Goal: Task Accomplishment & Management: Manage account settings

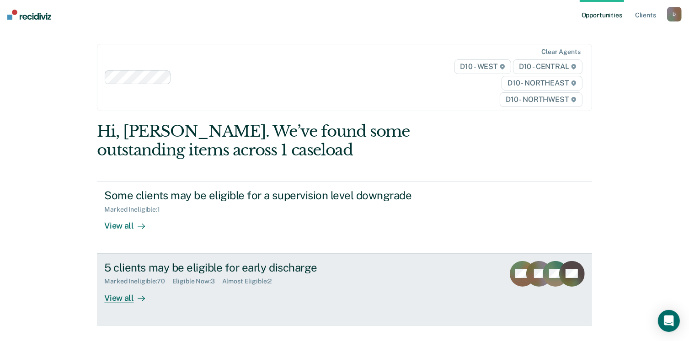
click at [177, 273] on div "5 clients may be eligible for early discharge" at bounding box center [264, 267] width 321 height 13
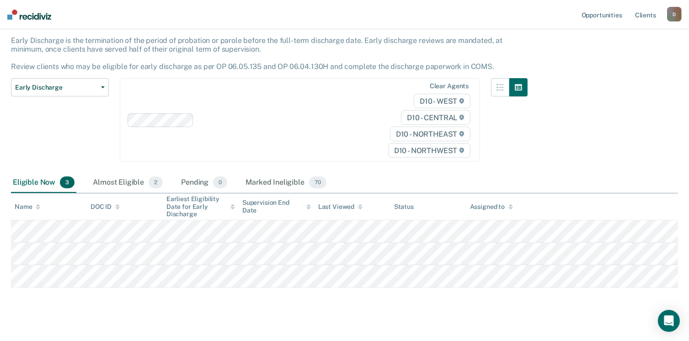
scroll to position [64, 0]
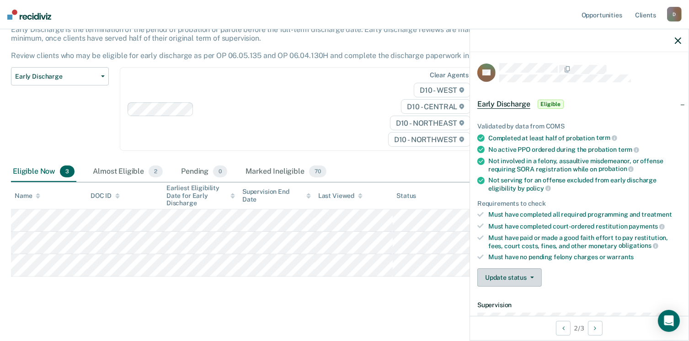
click at [531, 272] on button "Update status" at bounding box center [509, 277] width 64 height 18
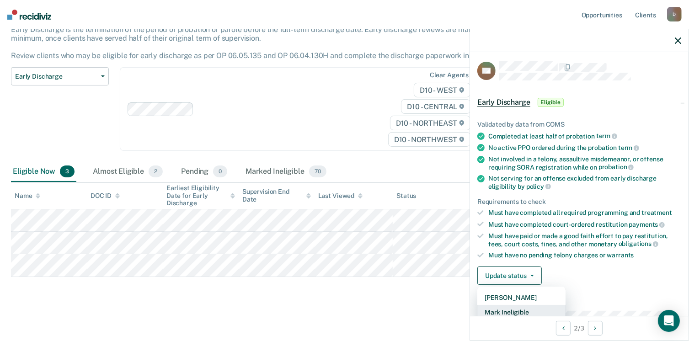
click at [515, 308] on button "Mark Ineligible" at bounding box center [521, 312] width 88 height 15
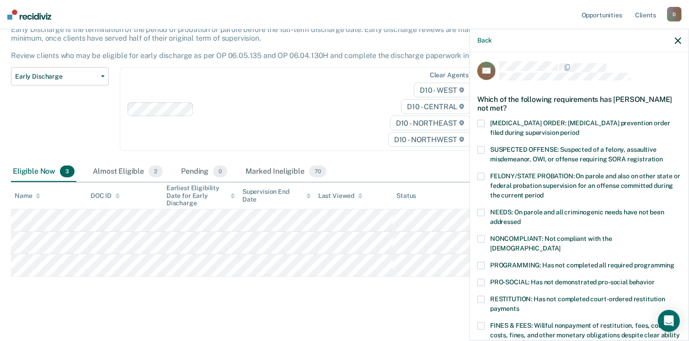
click at [482, 322] on span at bounding box center [480, 325] width 7 height 7
click at [508, 340] on input "FINES & FEES: Willful nonpayment of restitution, fees, court costs, fines, and …" at bounding box center [508, 341] width 0 height 0
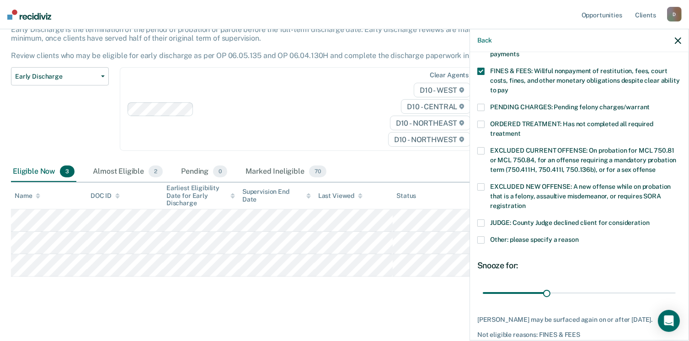
scroll to position [288, 0]
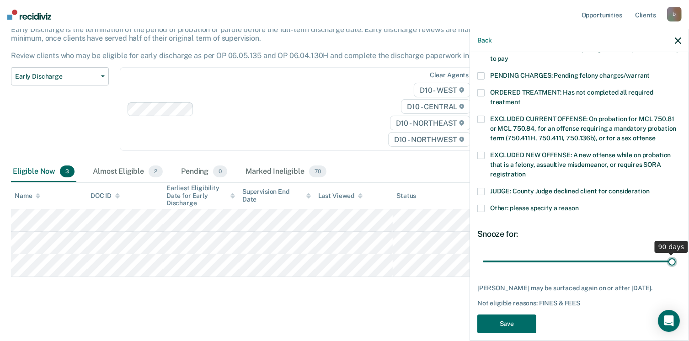
drag, startPoint x: 546, startPoint y: 246, endPoint x: 698, endPoint y: 253, distance: 152.3
type input "90"
click at [675, 254] on input "range" at bounding box center [579, 262] width 193 height 16
click at [490, 322] on button "Save" at bounding box center [506, 323] width 59 height 19
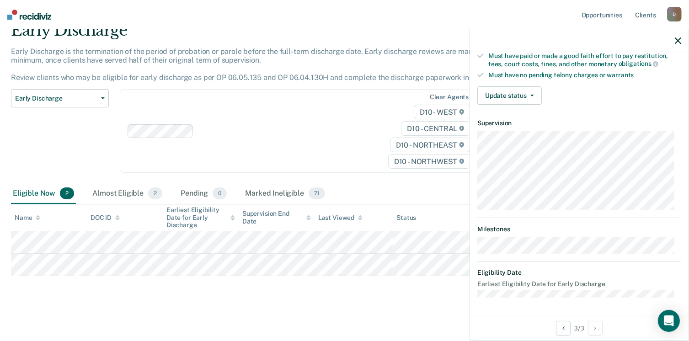
scroll to position [169, 0]
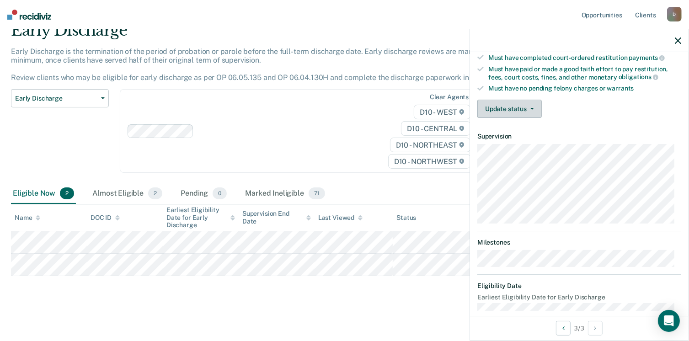
click at [535, 101] on button "Update status" at bounding box center [509, 109] width 64 height 18
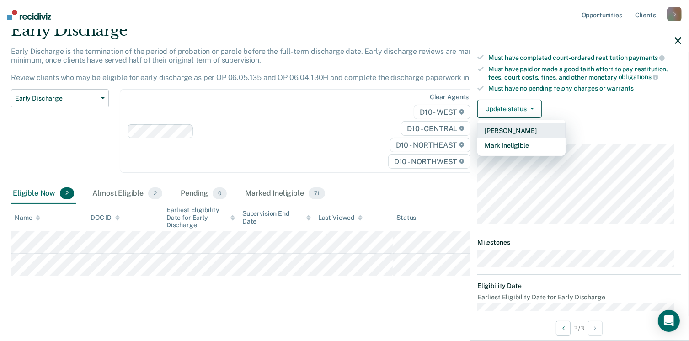
click at [530, 127] on button "[PERSON_NAME]" at bounding box center [521, 130] width 88 height 15
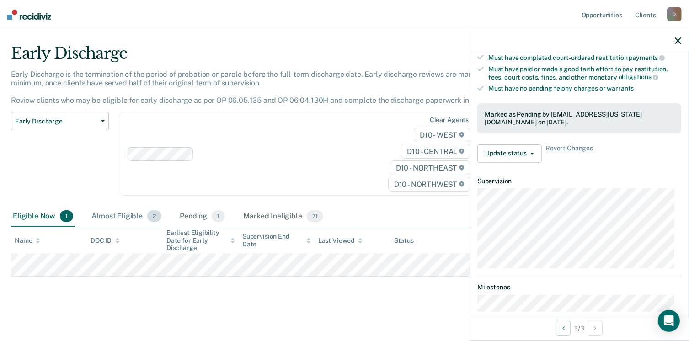
click at [101, 214] on div "Almost Eligible 2" at bounding box center [127, 217] width 74 height 20
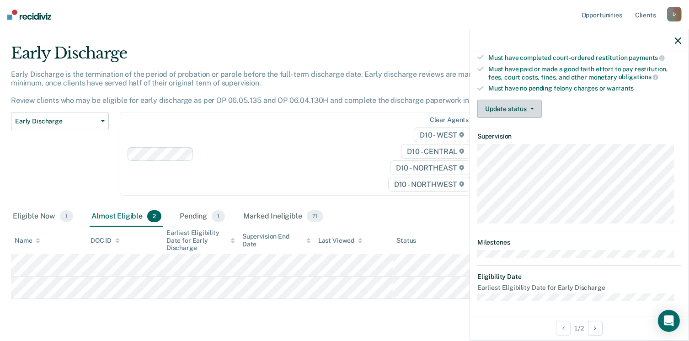
click at [536, 103] on button "Update status" at bounding box center [509, 109] width 64 height 18
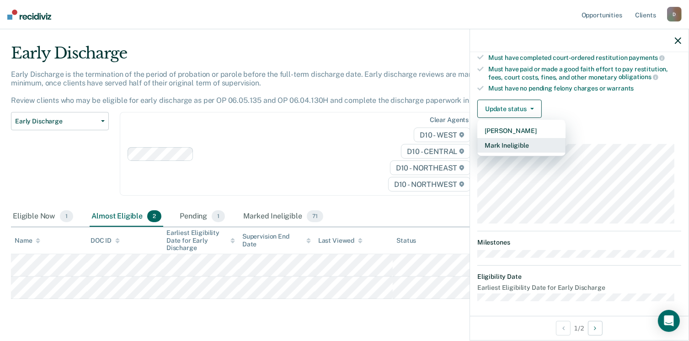
click at [521, 140] on button "Mark Ineligible" at bounding box center [521, 145] width 88 height 15
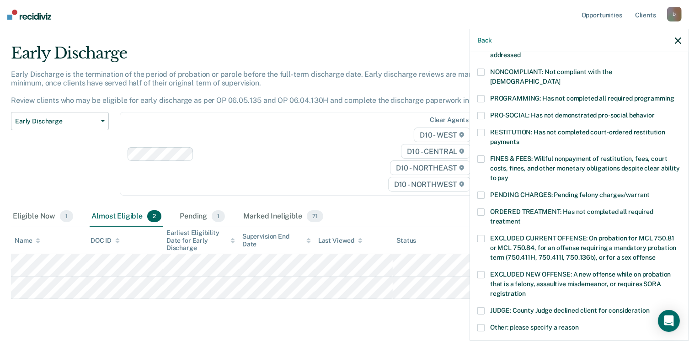
click at [479, 155] on span at bounding box center [480, 158] width 7 height 7
click at [508, 175] on input "FINES & FEES: Willful nonpayment of restitution, fees, court costs, fines, and …" at bounding box center [508, 175] width 0 height 0
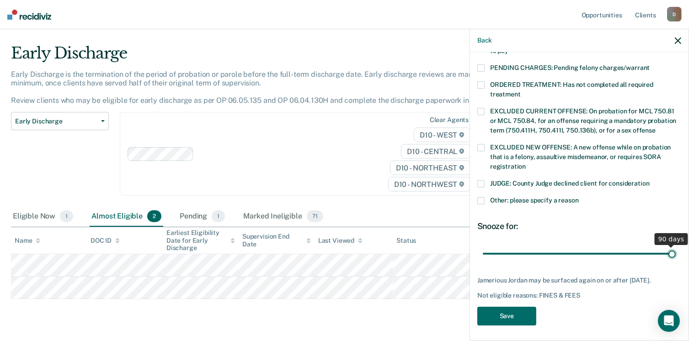
drag, startPoint x: 539, startPoint y: 243, endPoint x: 696, endPoint y: 242, distance: 157.2
type input "90"
click at [675, 246] on input "range" at bounding box center [579, 254] width 193 height 16
click at [515, 311] on button "Save" at bounding box center [506, 316] width 59 height 19
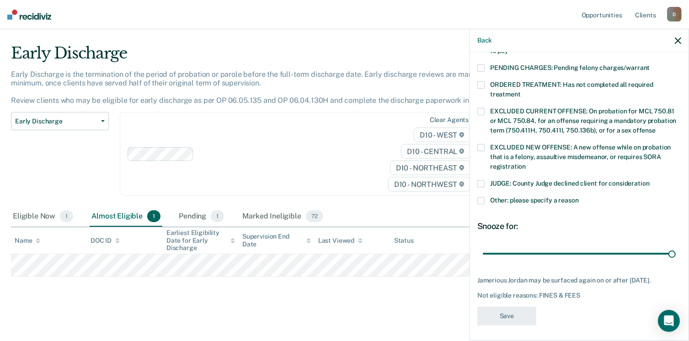
scroll to position [236, 0]
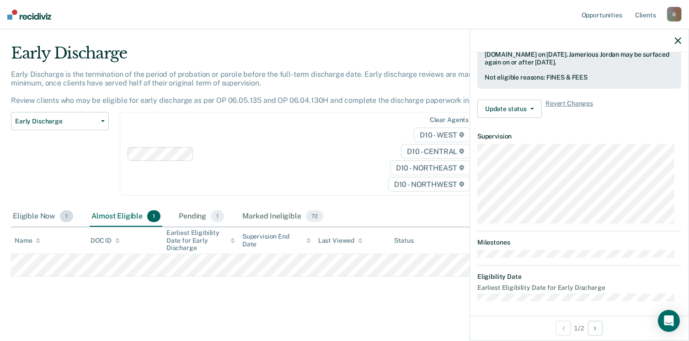
click at [33, 212] on div "Eligible Now 1" at bounding box center [43, 217] width 64 height 20
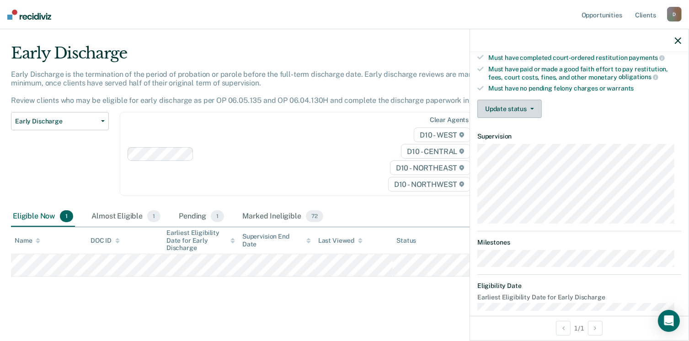
click at [535, 106] on button "Update status" at bounding box center [509, 109] width 64 height 18
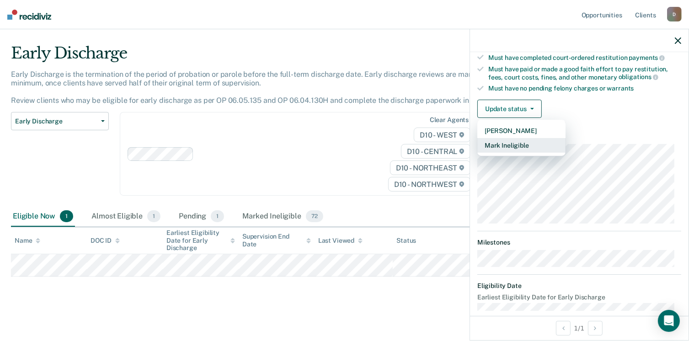
click at [517, 140] on button "Mark Ineligible" at bounding box center [521, 145] width 88 height 15
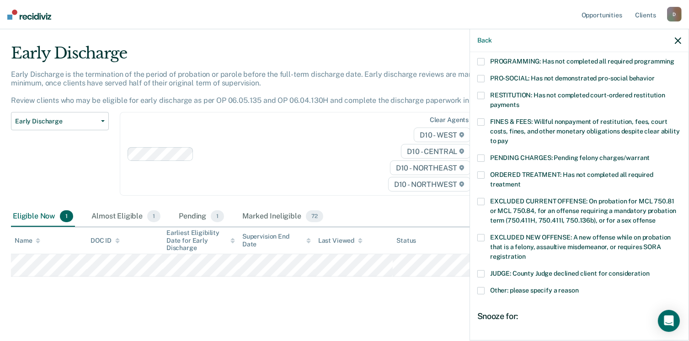
scroll to position [223, 0]
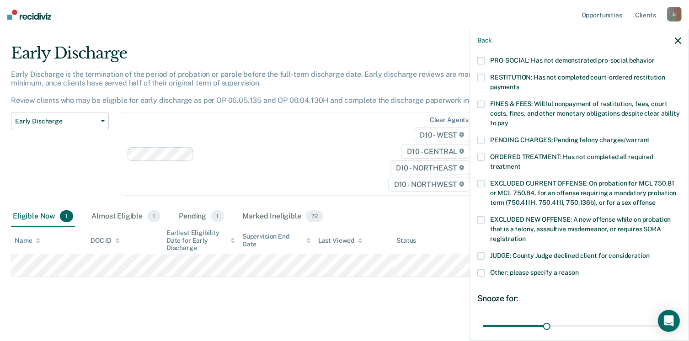
click at [482, 269] on span at bounding box center [480, 272] width 7 height 7
click at [578, 269] on input "Other: please specify a reason" at bounding box center [578, 269] width 0 height 0
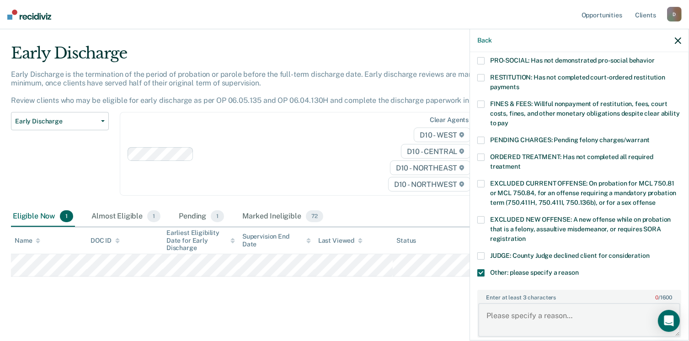
click at [511, 306] on textarea "Enter at least 3 characters 0 / 1600" at bounding box center [579, 320] width 202 height 34
type textarea "Probationer has not complete half of his sentence."
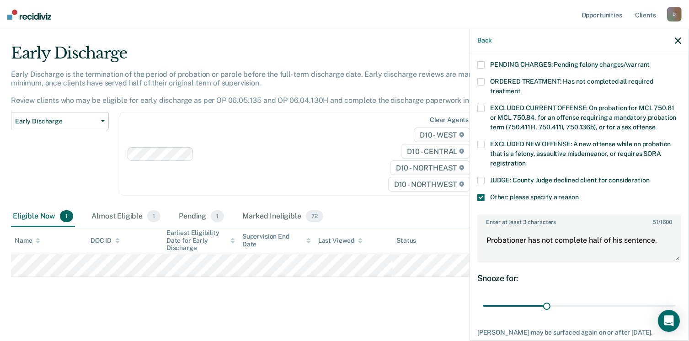
scroll to position [342, 0]
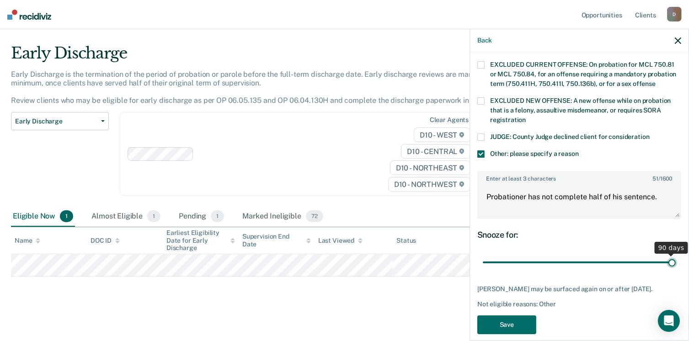
drag, startPoint x: 539, startPoint y: 249, endPoint x: 693, endPoint y: 261, distance: 154.0
type input "90"
click at [675, 261] on input "range" at bounding box center [579, 263] width 193 height 16
click at [500, 315] on button "Save" at bounding box center [506, 324] width 59 height 19
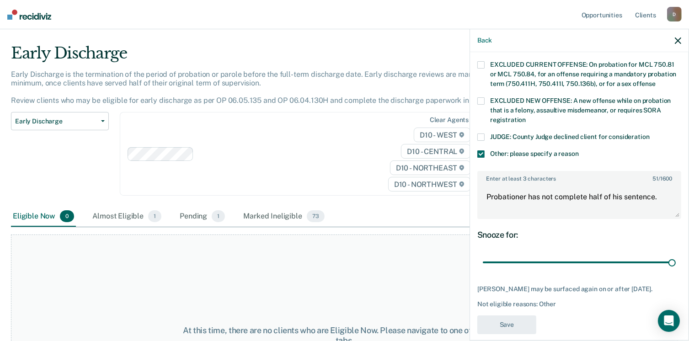
scroll to position [261, 0]
